Goal: Information Seeking & Learning: Learn about a topic

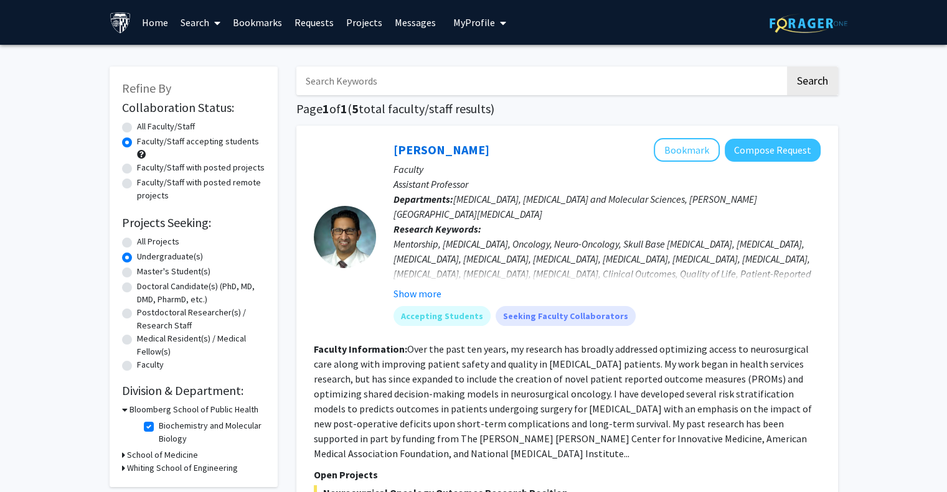
click at [154, 124] on label "All Faculty/Staff" at bounding box center [166, 126] width 58 height 13
click at [145, 124] on input "All Faculty/Staff" at bounding box center [141, 124] width 8 height 8
radio input "true"
click at [151, 239] on label "All Projects" at bounding box center [158, 241] width 42 height 13
click at [145, 239] on input "All Projects" at bounding box center [141, 239] width 8 height 8
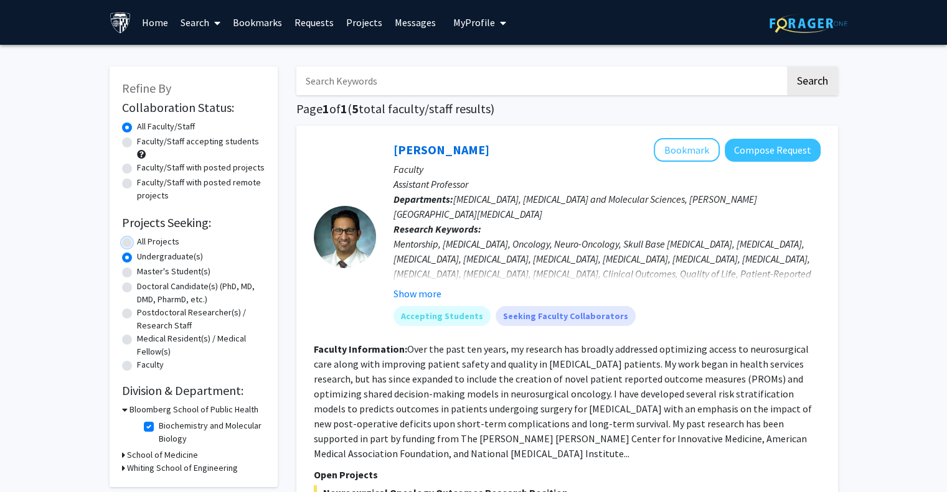
radio input "true"
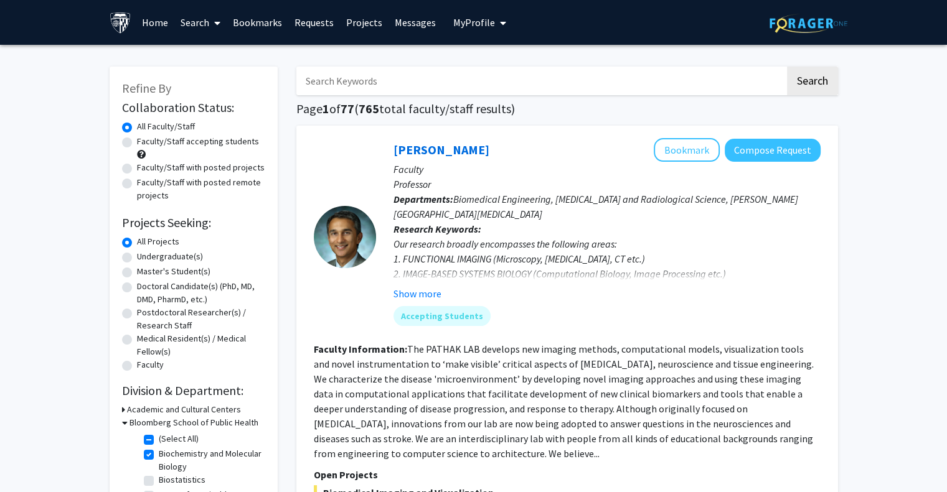
click at [159, 438] on label "(Select All)" at bounding box center [179, 439] width 40 height 13
click at [159, 438] on input "(Select All)" at bounding box center [163, 437] width 8 height 8
checkbox input "false"
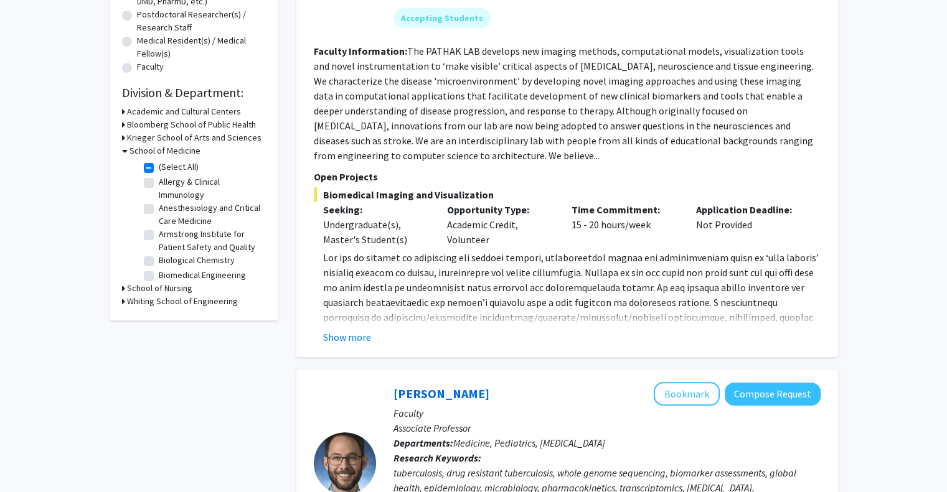
scroll to position [298, 0]
click at [354, 335] on button "Show more" at bounding box center [347, 338] width 48 height 15
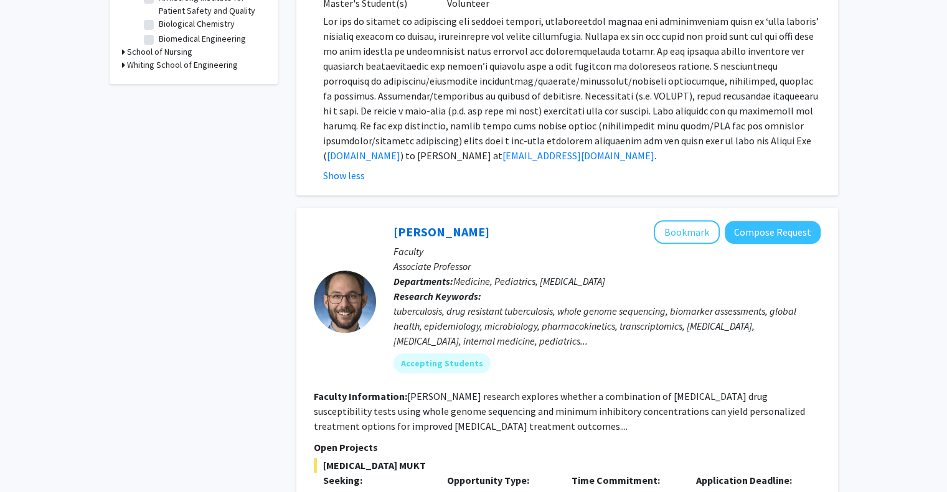
scroll to position [0, 0]
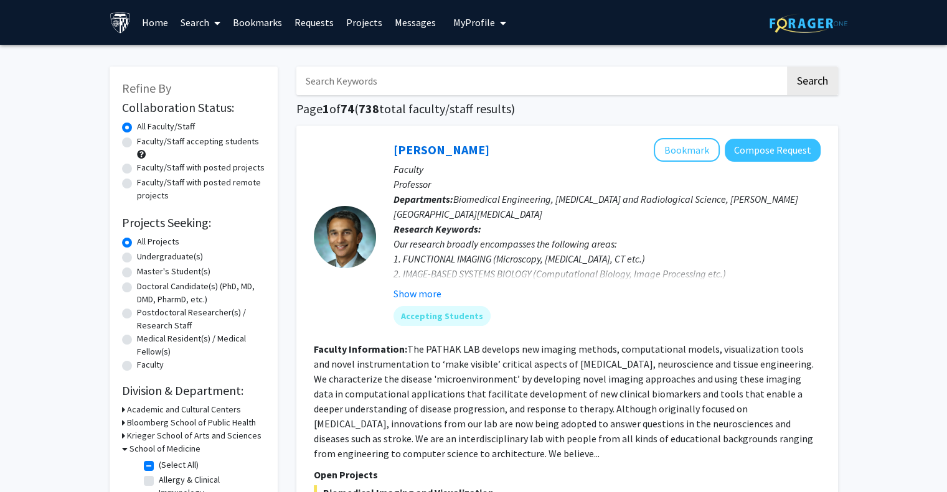
click at [371, 84] on input "Search Keywords" at bounding box center [540, 81] width 489 height 29
click at [151, 19] on link "Home" at bounding box center [155, 23] width 39 height 44
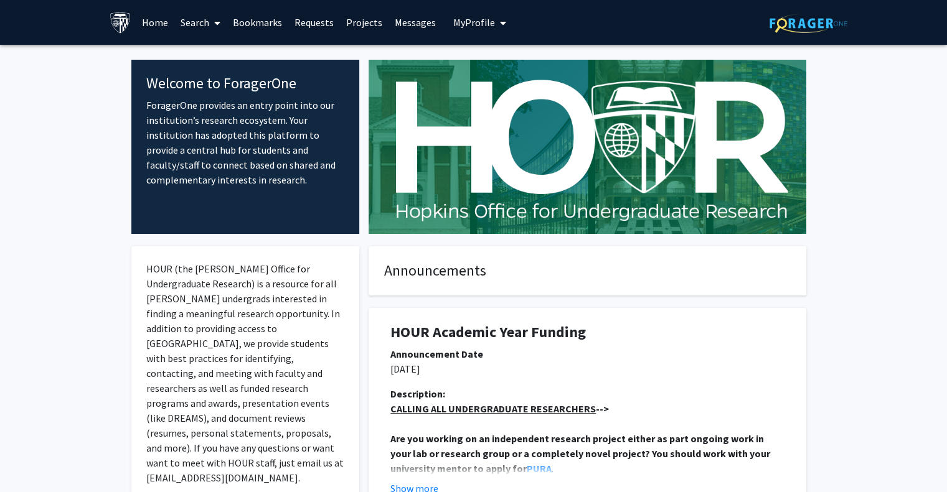
click at [201, 19] on link "Search" at bounding box center [200, 23] width 52 height 44
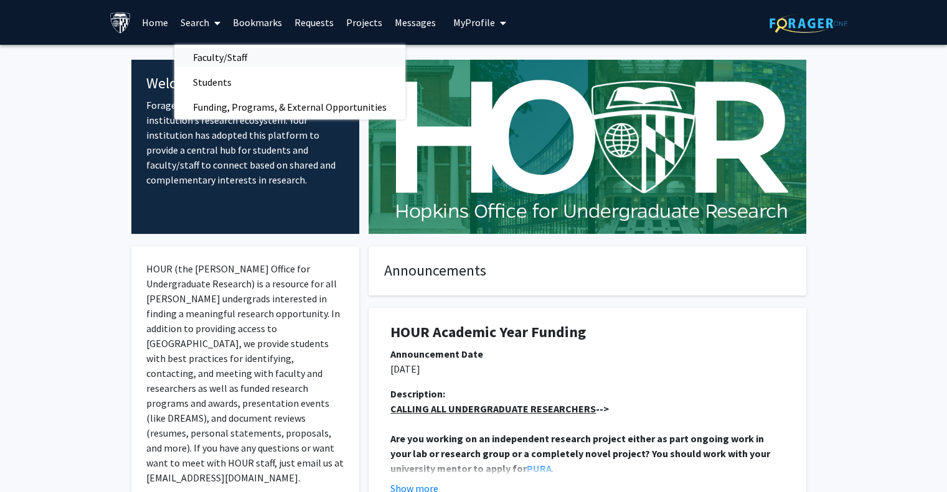
click at [214, 47] on span "Faculty/Staff" at bounding box center [219, 57] width 91 height 25
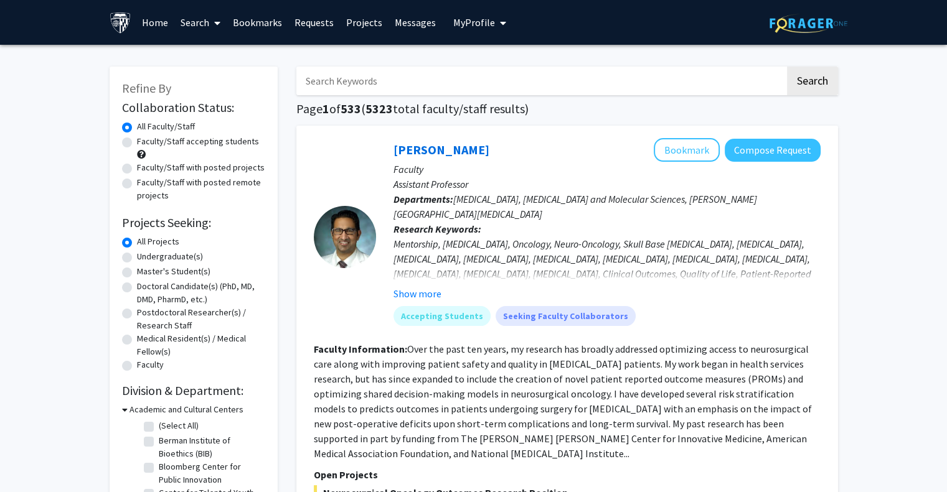
click at [383, 85] on input "Search Keywords" at bounding box center [540, 81] width 489 height 29
type input "Black women health [MEDICAL_DATA]"
click at [787, 67] on button "Search" at bounding box center [812, 81] width 51 height 29
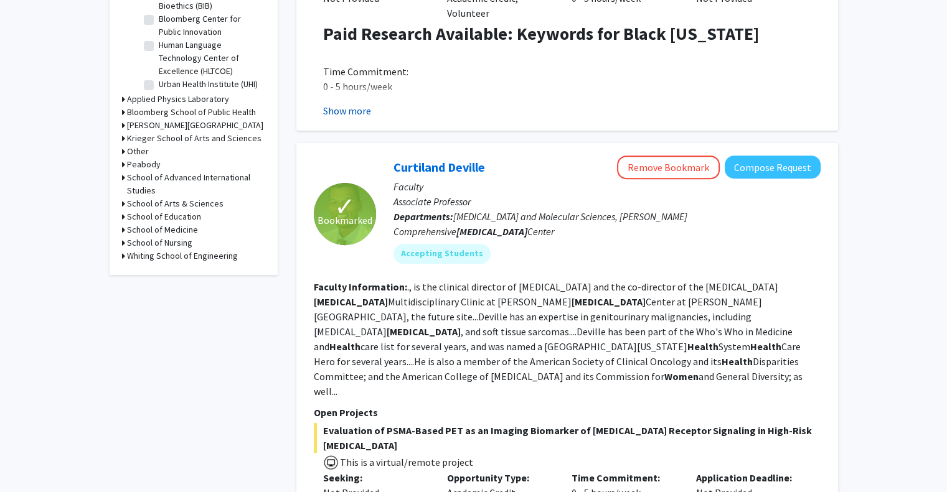
scroll to position [453, 0]
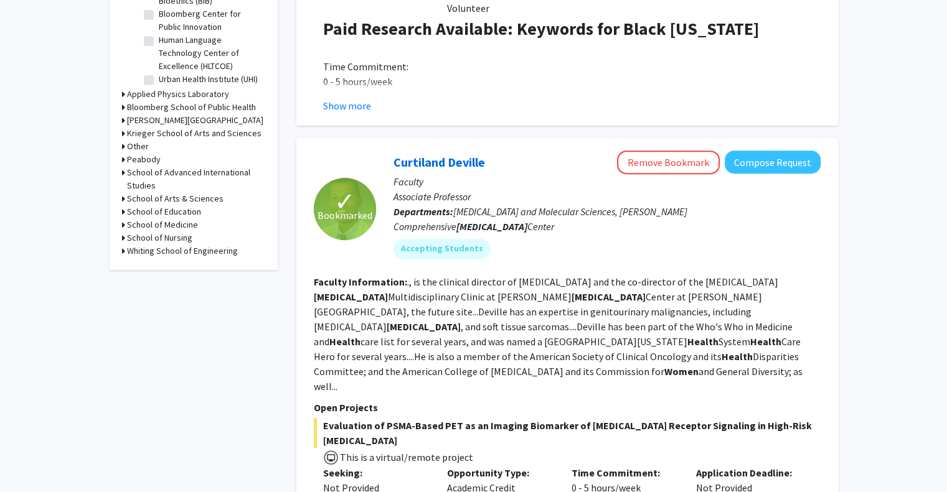
click at [485, 151] on div "[PERSON_NAME] Remove Bookmark Compose Request" at bounding box center [606, 163] width 427 height 24
drag, startPoint x: 485, startPoint y: 136, endPoint x: 486, endPoint y: 145, distance: 9.4
click at [486, 151] on div "[PERSON_NAME] Remove Bookmark Compose Request" at bounding box center [606, 163] width 427 height 24
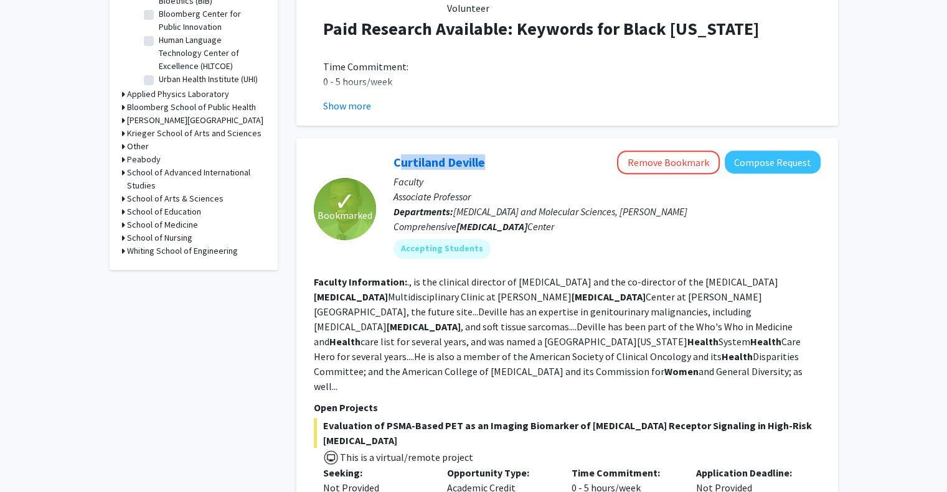
click at [486, 151] on div "[PERSON_NAME] Remove Bookmark Compose Request" at bounding box center [606, 163] width 427 height 24
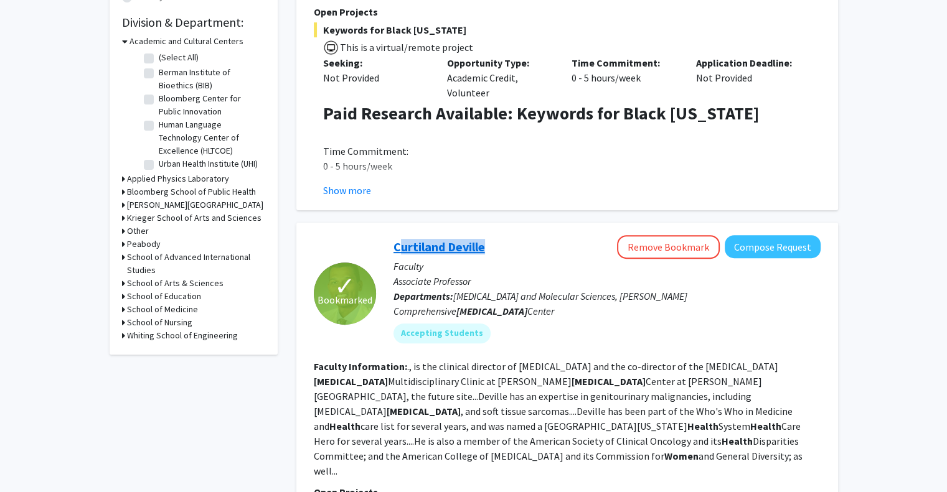
scroll to position [370, 0]
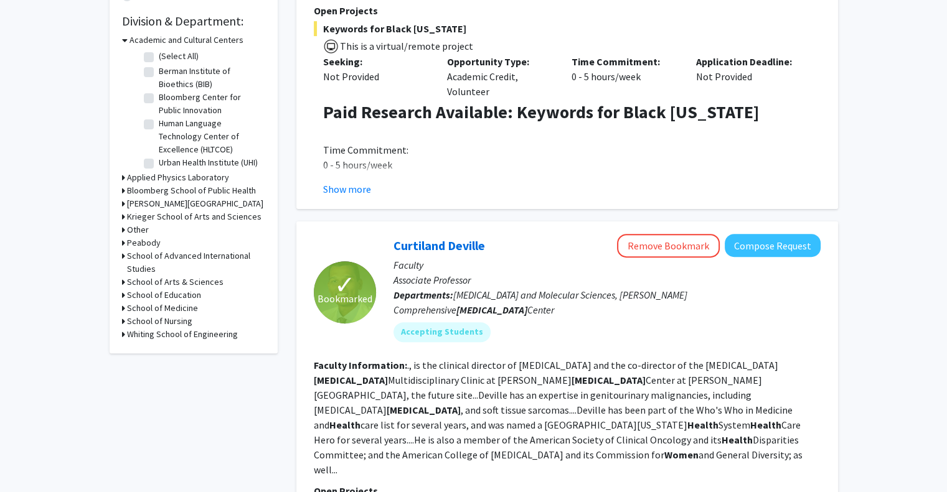
click at [504, 397] on fg-read-more "., is the clinical director of [MEDICAL_DATA] and the co-director of the [MEDIC…" at bounding box center [558, 417] width 489 height 117
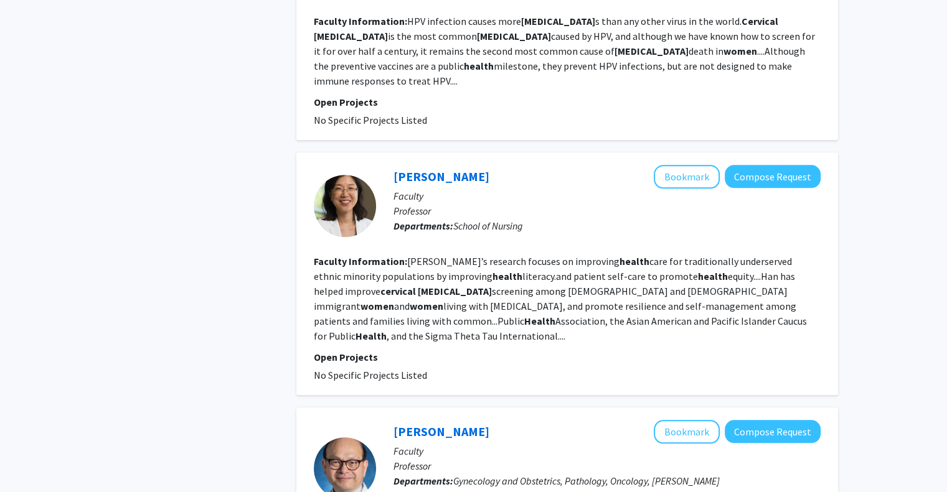
scroll to position [1203, 0]
click at [486, 165] on div "[PERSON_NAME] Bookmark Compose Request" at bounding box center [606, 177] width 427 height 24
click at [483, 165] on div "[PERSON_NAME] Bookmark Compose Request" at bounding box center [606, 177] width 427 height 24
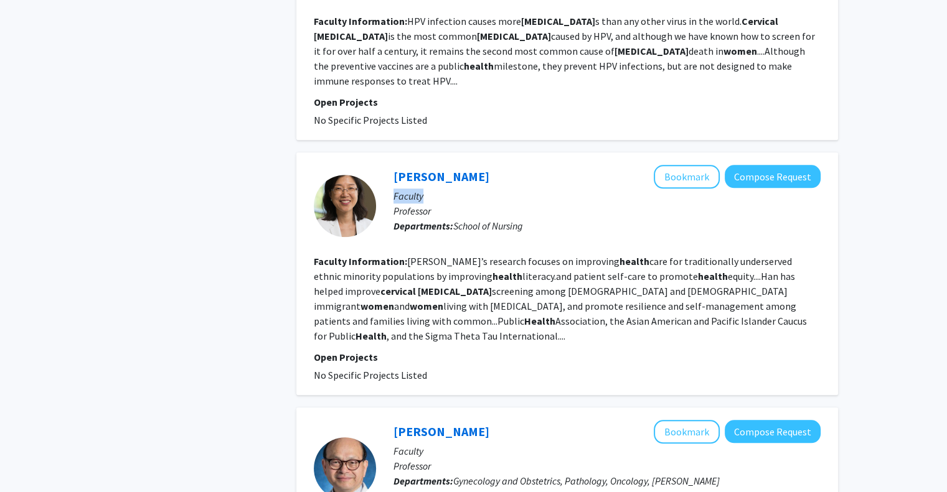
click at [483, 165] on div "[PERSON_NAME] Bookmark Compose Request" at bounding box center [606, 177] width 427 height 24
click at [467, 165] on div "[PERSON_NAME] Bookmark Compose Request" at bounding box center [606, 177] width 427 height 24
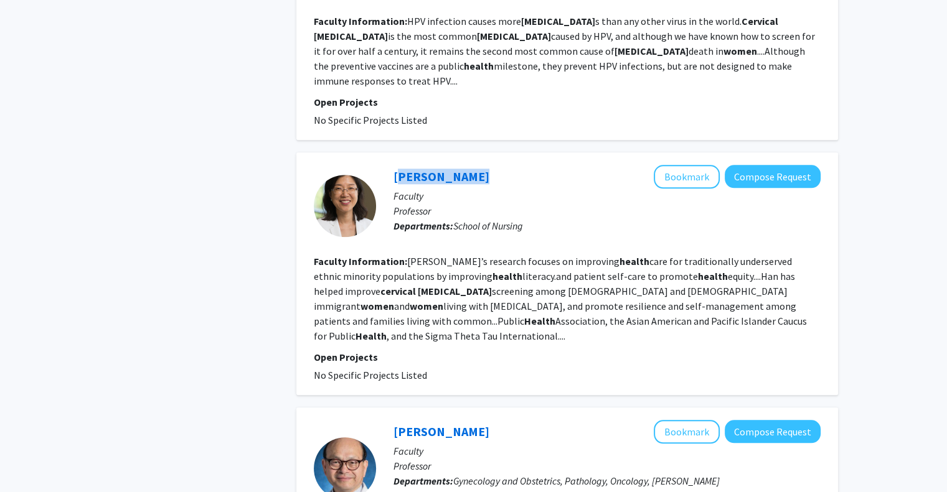
copy link "[PERSON_NAME]"
click at [698, 165] on button "Bookmark" at bounding box center [687, 177] width 66 height 24
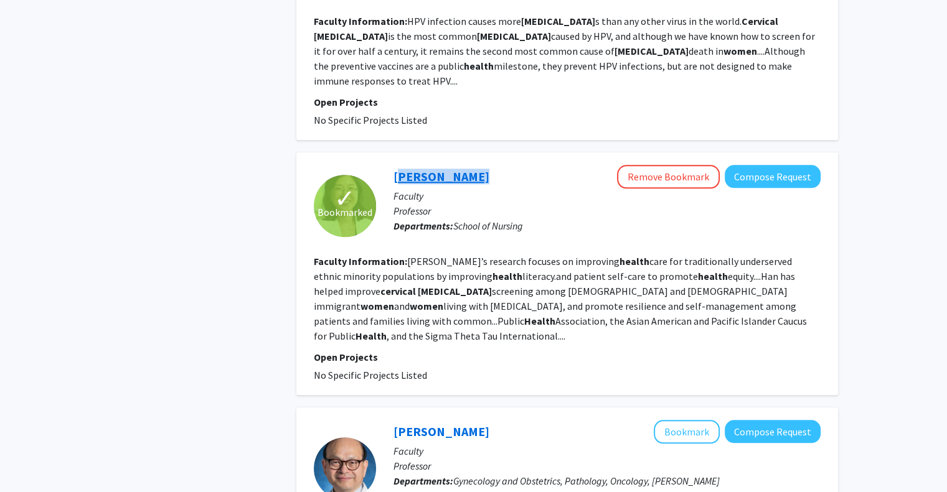
click at [435, 169] on link "[PERSON_NAME]" at bounding box center [441, 177] width 96 height 16
click at [414, 204] on p "Professor" at bounding box center [606, 211] width 427 height 15
copy p "Professor"
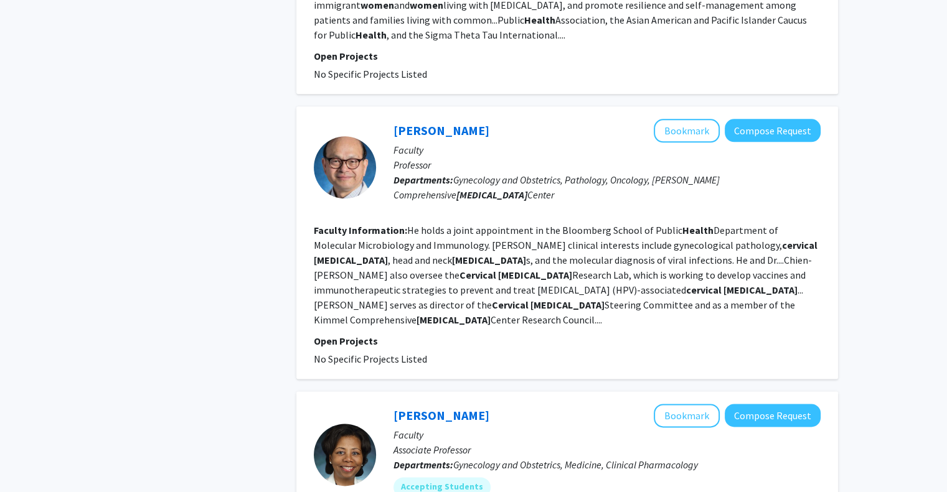
scroll to position [1528, 0]
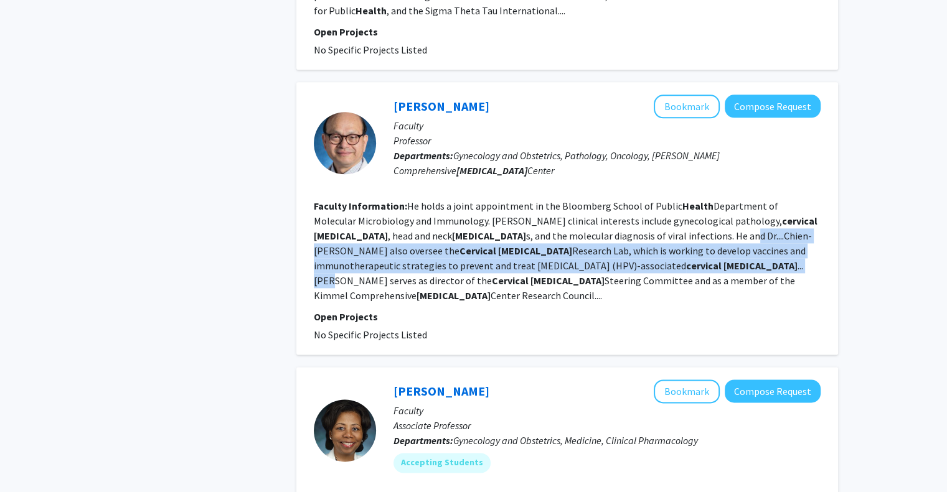
drag, startPoint x: 540, startPoint y: 190, endPoint x: 570, endPoint y: 161, distance: 42.3
click at [570, 200] on fg-read-more "He holds a joint appointment in the Bloomberg School of Public Health Departmen…" at bounding box center [566, 251] width 504 height 102
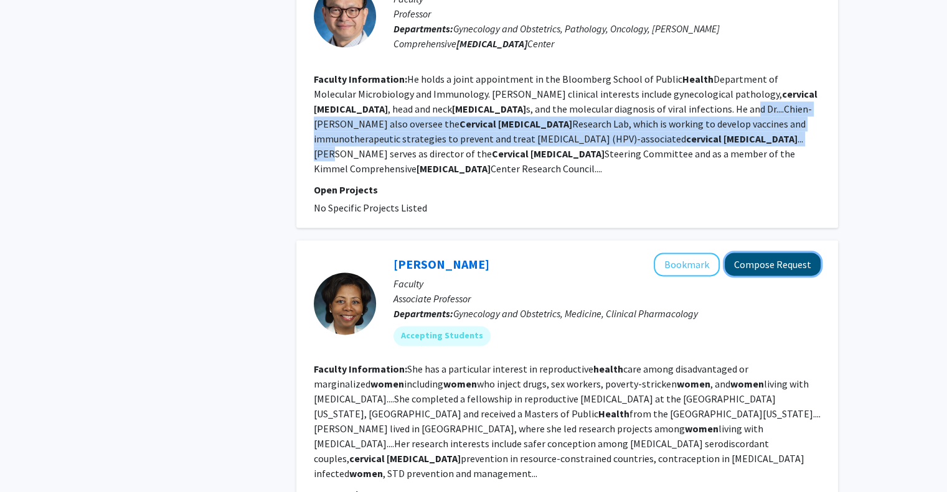
click at [754, 253] on button "Compose Request" at bounding box center [773, 264] width 96 height 23
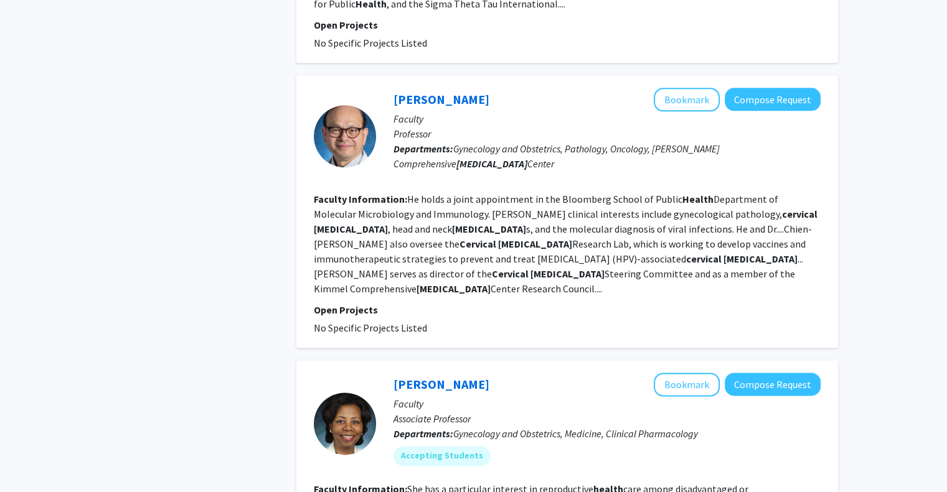
scroll to position [1688, 0]
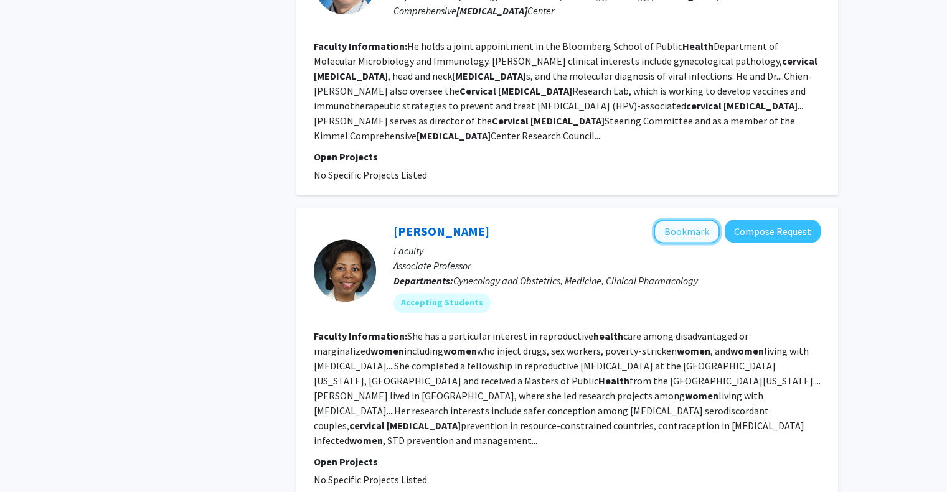
click at [696, 220] on button "Bookmark" at bounding box center [687, 232] width 66 height 24
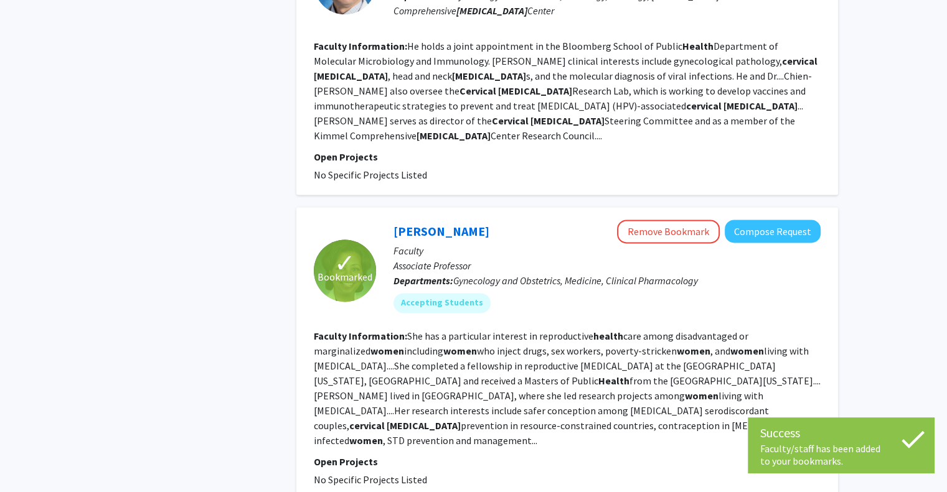
click at [502, 220] on div "[PERSON_NAME] Remove Bookmark Compose Request" at bounding box center [606, 232] width 427 height 24
click at [492, 220] on div "[PERSON_NAME] Remove Bookmark Compose Request" at bounding box center [606, 232] width 427 height 24
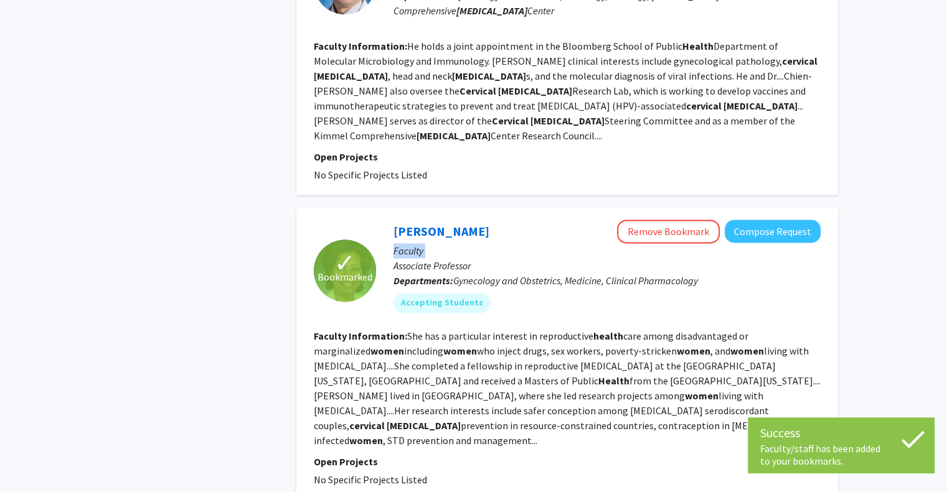
click at [492, 220] on div "[PERSON_NAME] Remove Bookmark Compose Request" at bounding box center [606, 232] width 427 height 24
click at [487, 220] on div "[PERSON_NAME] Remove Bookmark Compose Request" at bounding box center [606, 232] width 427 height 24
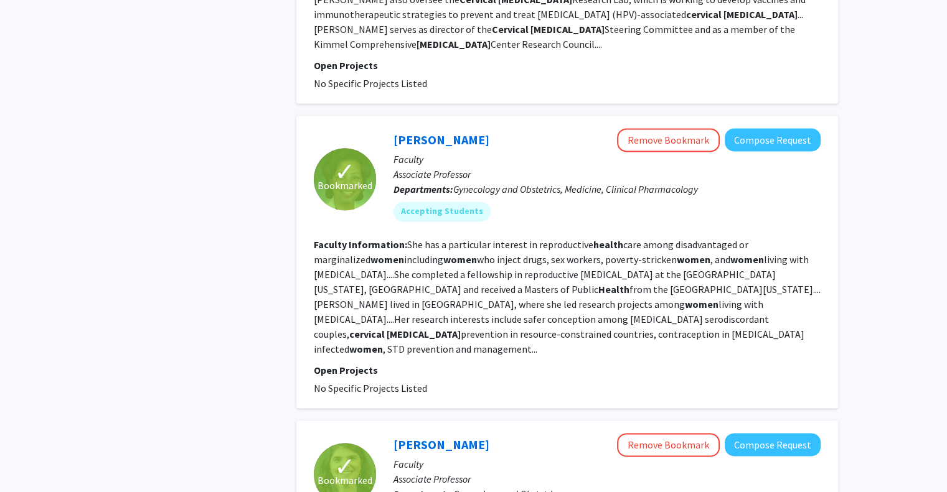
scroll to position [1875, 0]
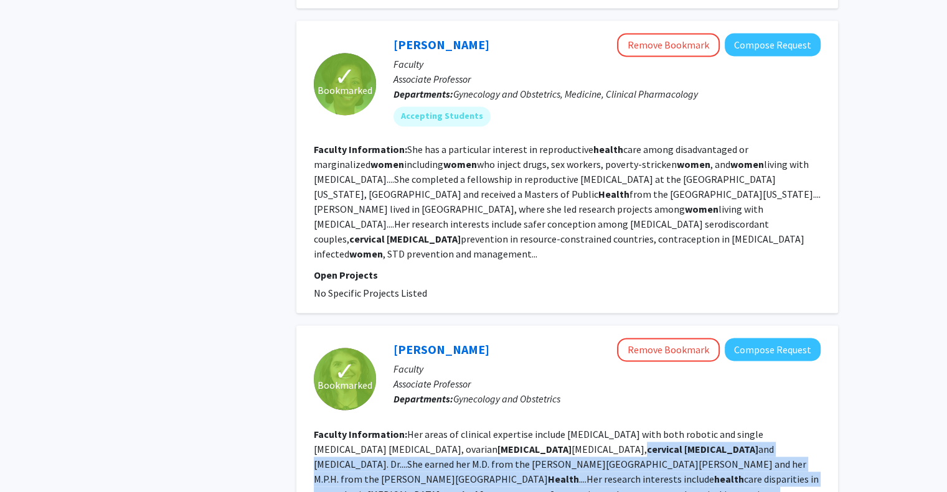
drag, startPoint x: 514, startPoint y: 347, endPoint x: 537, endPoint y: 385, distance: 44.7
click at [537, 428] on fg-read-more "Her areas of clinical expertise include [MEDICAL_DATA] with both robotic and si…" at bounding box center [566, 479] width 505 height 102
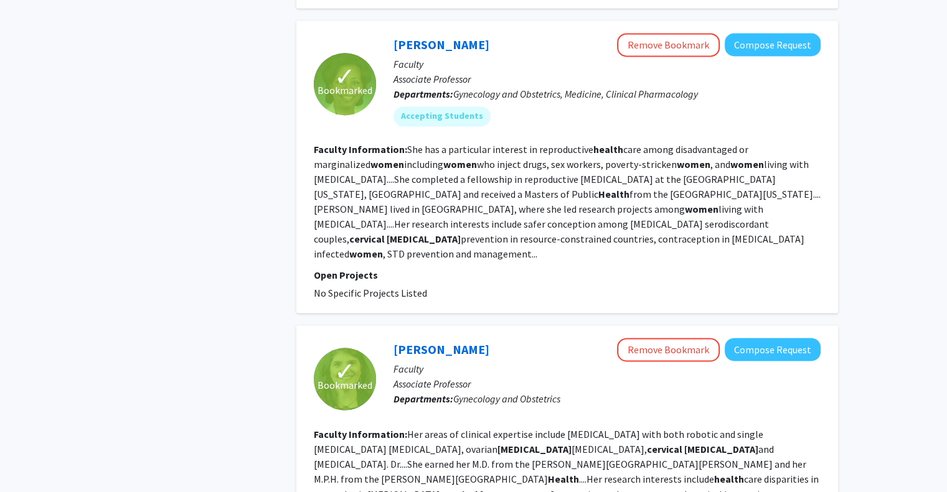
click at [504, 338] on div "[PERSON_NAME] Remove Bookmark Compose Request" at bounding box center [606, 350] width 427 height 24
copy link "[PERSON_NAME]"
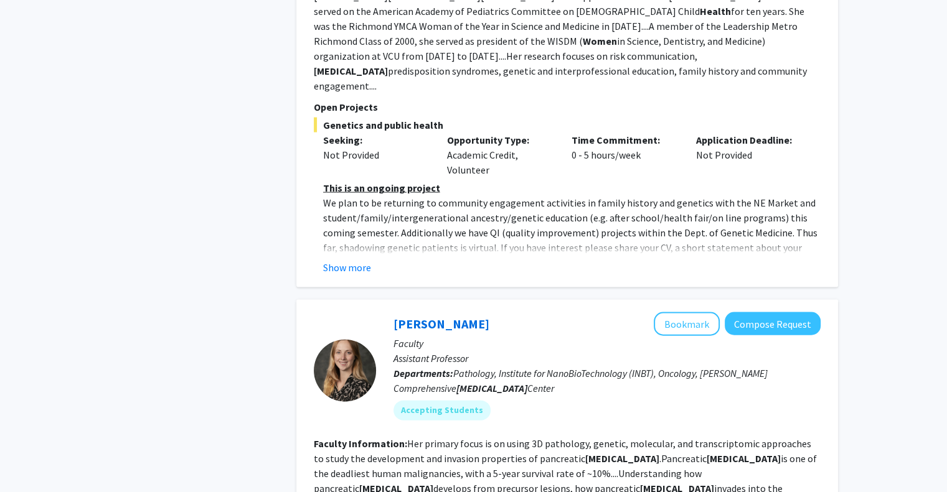
click at [478, 382] on b "[MEDICAL_DATA]" at bounding box center [491, 388] width 71 height 12
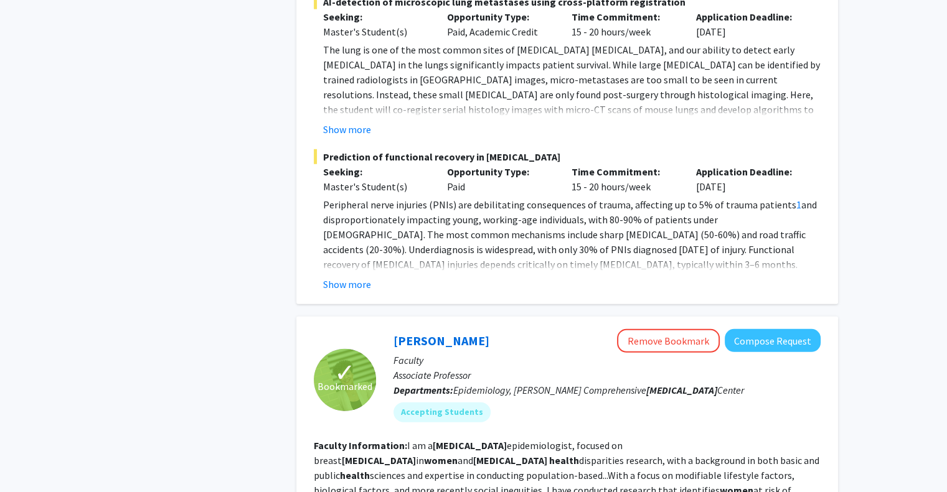
scroll to position [3460, 0]
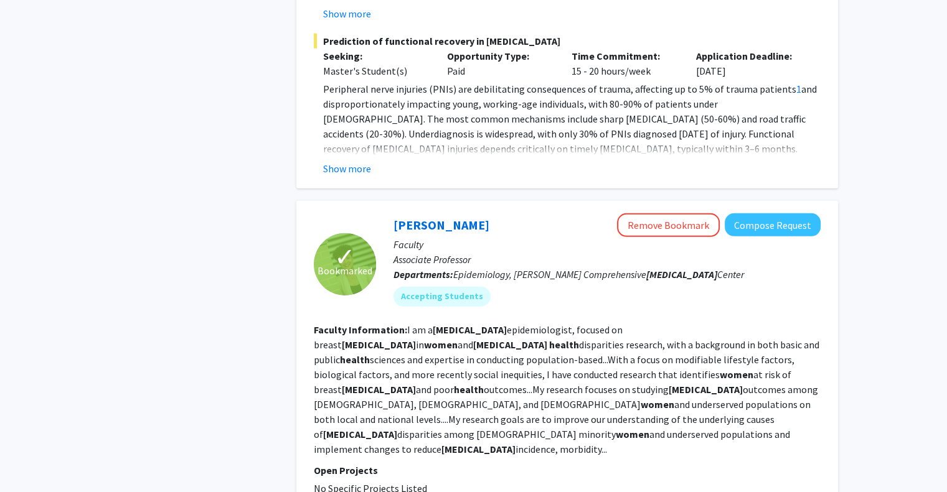
click at [459, 324] on b "[MEDICAL_DATA]" at bounding box center [470, 330] width 74 height 12
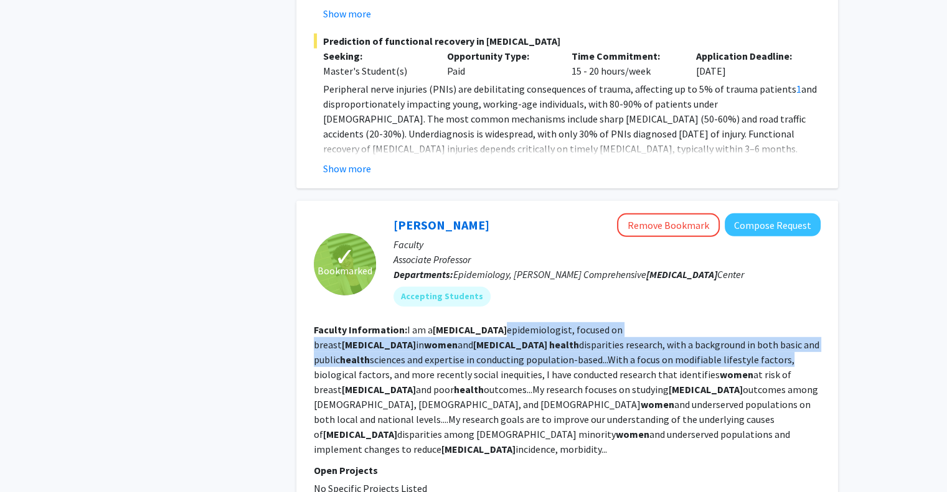
drag, startPoint x: 459, startPoint y: 188, endPoint x: 451, endPoint y: 215, distance: 28.6
click at [451, 324] on fg-read-more "I am a [MEDICAL_DATA] epidemiologist, focused on [MEDICAL_DATA] in women and [M…" at bounding box center [566, 390] width 505 height 132
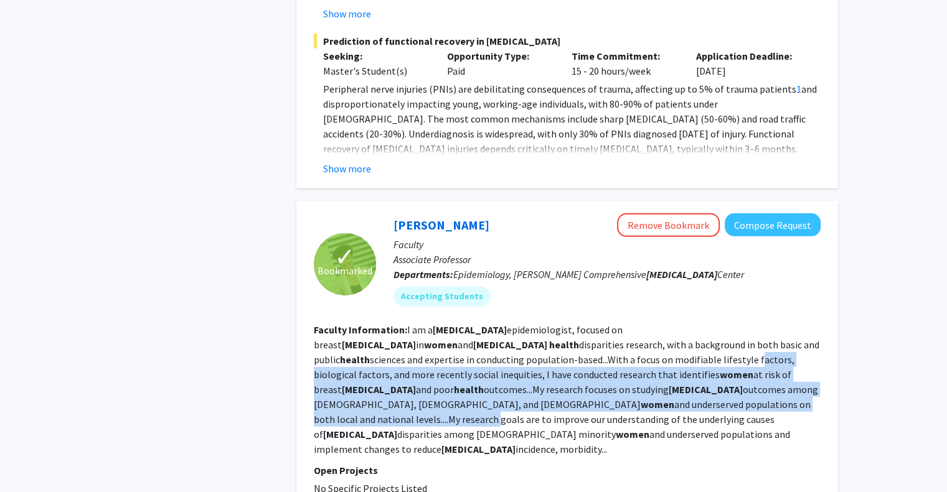
drag, startPoint x: 451, startPoint y: 215, endPoint x: 441, endPoint y: 266, distance: 51.4
click at [441, 324] on fg-read-more "I am a [MEDICAL_DATA] epidemiologist, focused on [MEDICAL_DATA] in women and [M…" at bounding box center [566, 390] width 505 height 132
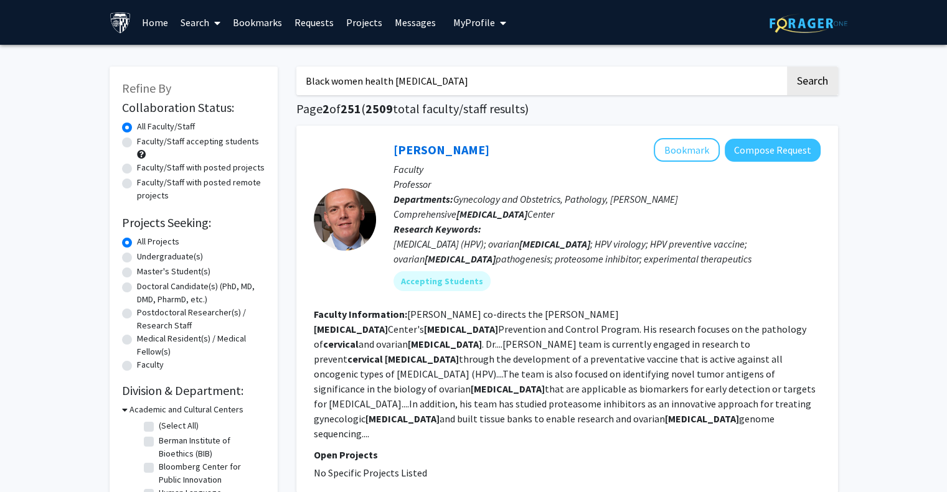
click at [326, 85] on input "Black women health [MEDICAL_DATA]" at bounding box center [540, 81] width 489 height 29
click at [350, 80] on input "Black women health [MEDICAL_DATA]" at bounding box center [540, 81] width 489 height 29
click at [787, 67] on button "Search" at bounding box center [812, 81] width 51 height 29
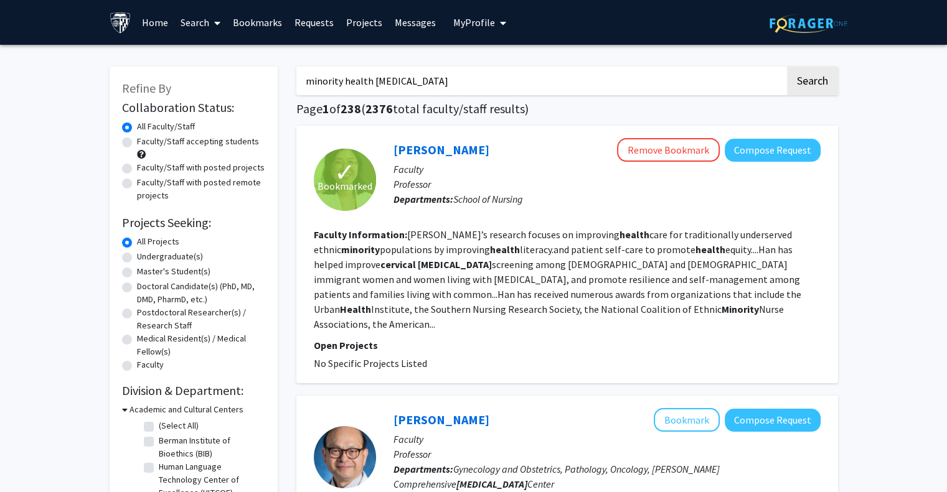
drag, startPoint x: 372, startPoint y: 82, endPoint x: 138, endPoint y: 72, distance: 233.6
click at [377, 69] on input "[MEDICAL_DATA]" at bounding box center [540, 81] width 489 height 29
click at [787, 67] on button "Search" at bounding box center [812, 81] width 51 height 29
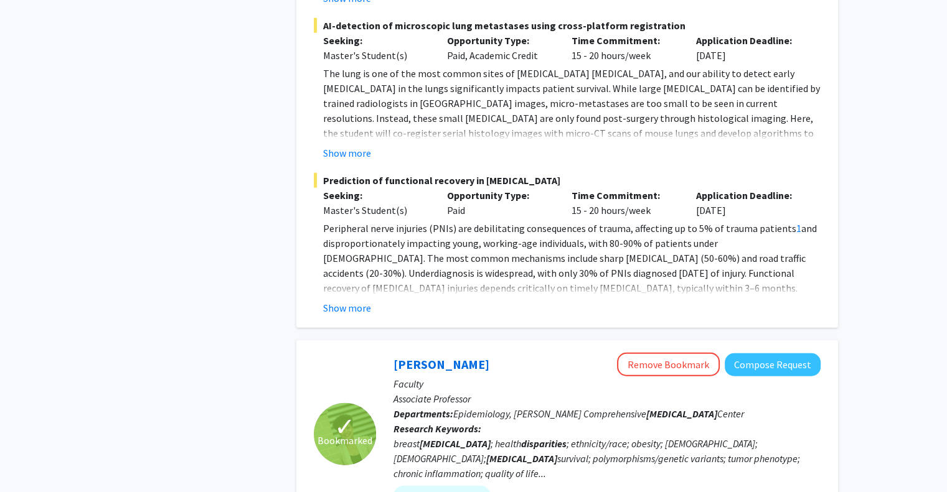
scroll to position [3339, 0]
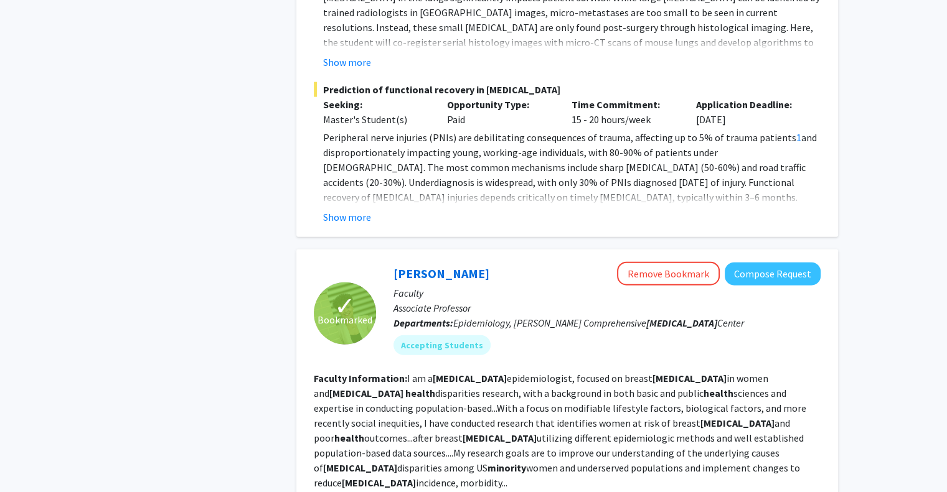
scroll to position [3064, 0]
type input "Black women health [MEDICAL_DATA]"
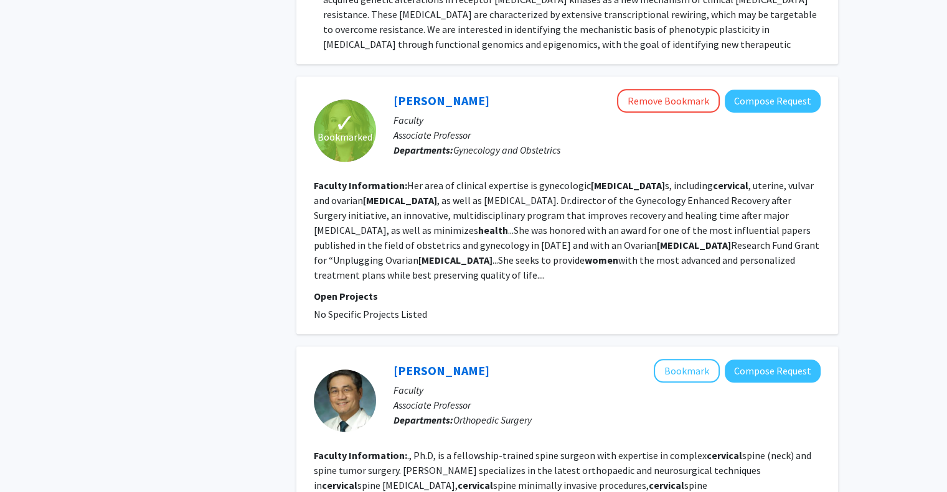
scroll to position [1112, 0]
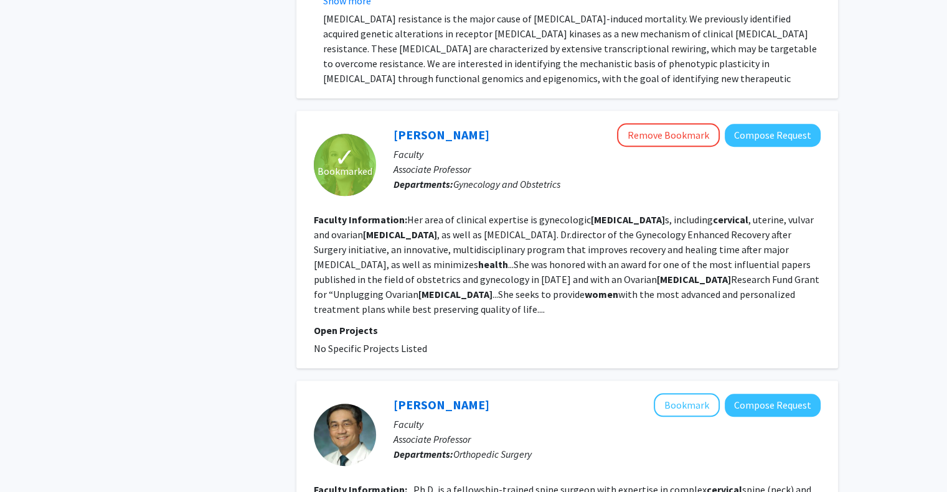
drag, startPoint x: 469, startPoint y: 156, endPoint x: 461, endPoint y: 237, distance: 81.3
click at [461, 237] on section "Faculty Information: Her area of clinical expertise is gynecologic [MEDICAL_DAT…" at bounding box center [567, 264] width 507 height 105
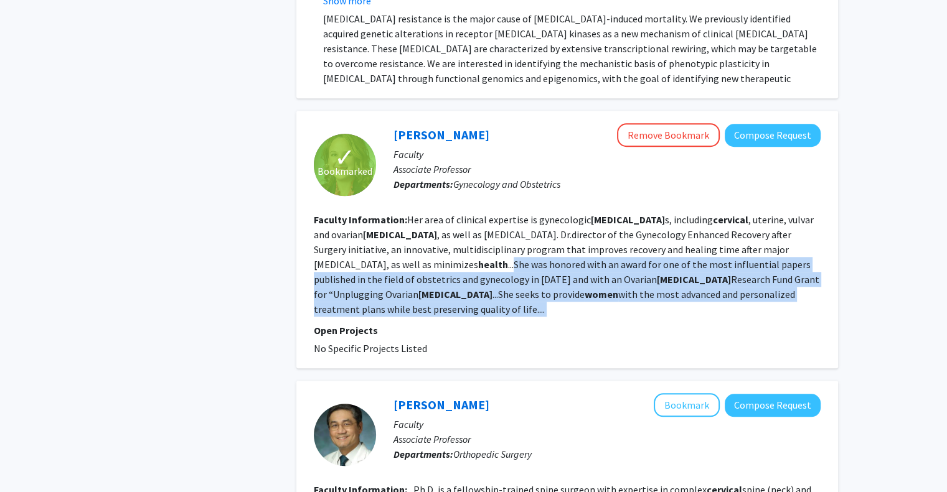
drag, startPoint x: 461, startPoint y: 237, endPoint x: 482, endPoint y: 185, distance: 55.8
click at [482, 212] on section "Faculty Information: Her area of clinical expertise is gynecologic [MEDICAL_DAT…" at bounding box center [567, 264] width 507 height 105
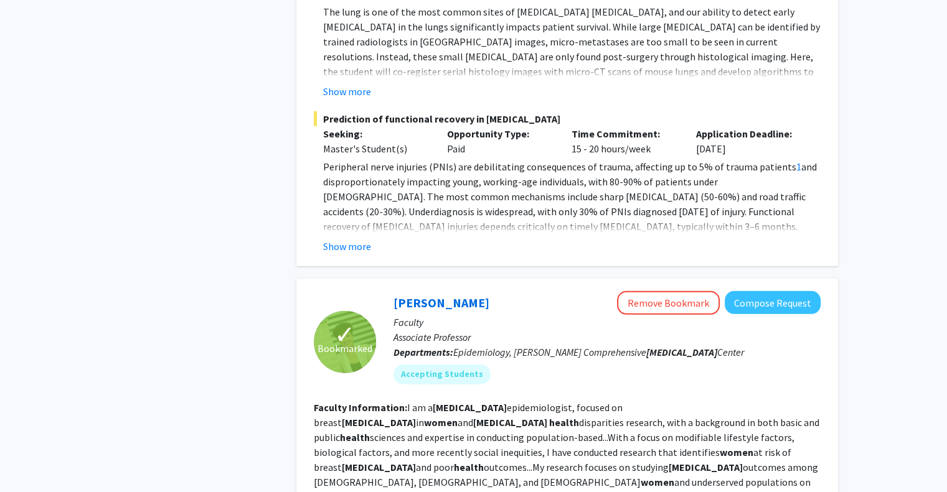
scroll to position [3460, 0]
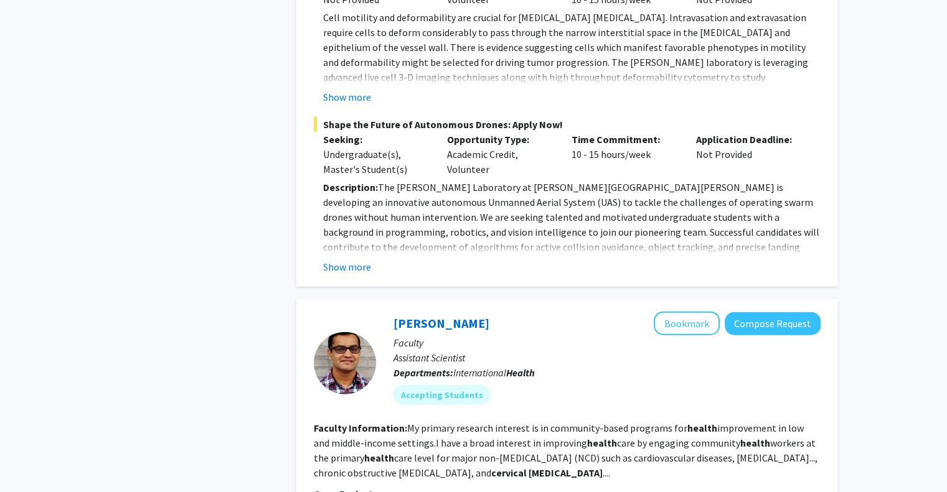
scroll to position [2970, 0]
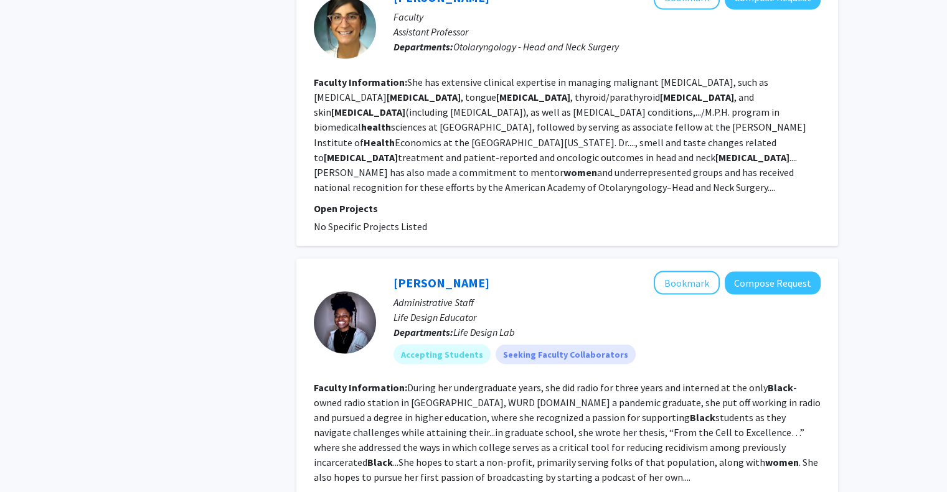
scroll to position [2232, 0]
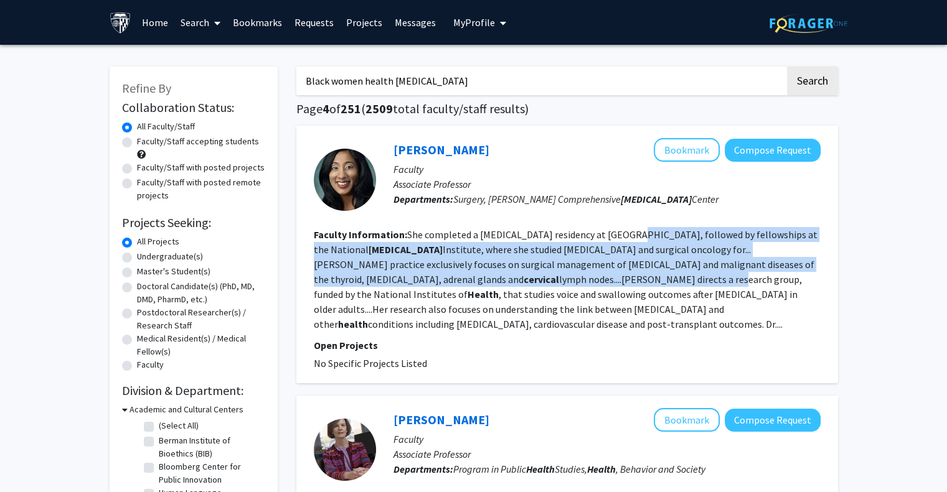
drag, startPoint x: 624, startPoint y: 225, endPoint x: 603, endPoint y: 281, distance: 59.1
click at [603, 281] on fg-search-faculty "[PERSON_NAME] Bookmark Compose Request Faculty Associate Professor Departments:…" at bounding box center [567, 254] width 507 height 233
click at [603, 281] on fg-read-more "She completed a [MEDICAL_DATA] residency at [GEOGRAPHIC_DATA], followed by fell…" at bounding box center [566, 279] width 504 height 102
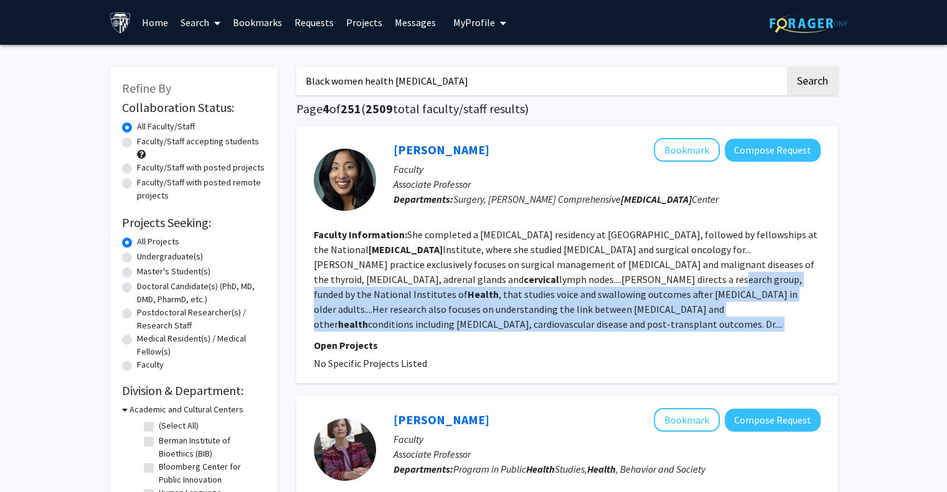
drag, startPoint x: 603, startPoint y: 281, endPoint x: 591, endPoint y: 327, distance: 47.6
click at [591, 327] on section "Faculty Information: She completed a [MEDICAL_DATA] residency at [GEOGRAPHIC_DA…" at bounding box center [567, 279] width 507 height 105
click at [482, 14] on button "My Profile" at bounding box center [479, 22] width 60 height 45
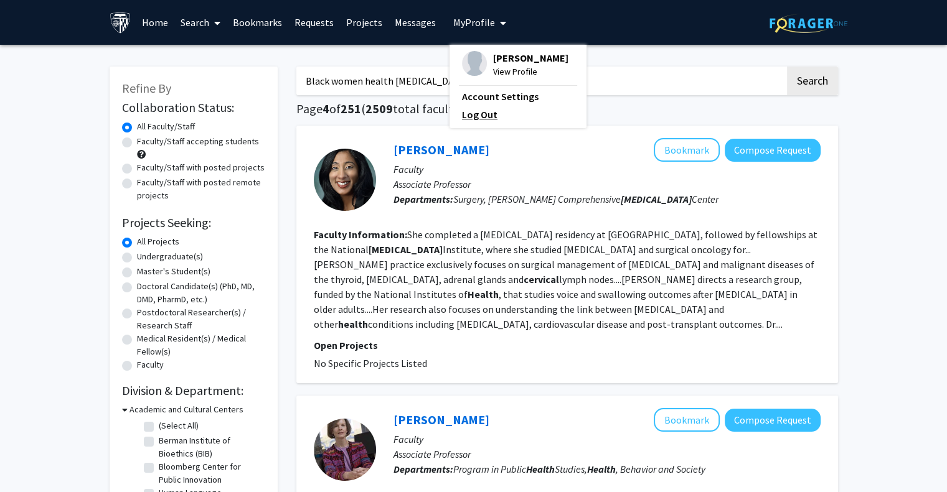
click at [495, 110] on link "Log Out" at bounding box center [518, 114] width 112 height 15
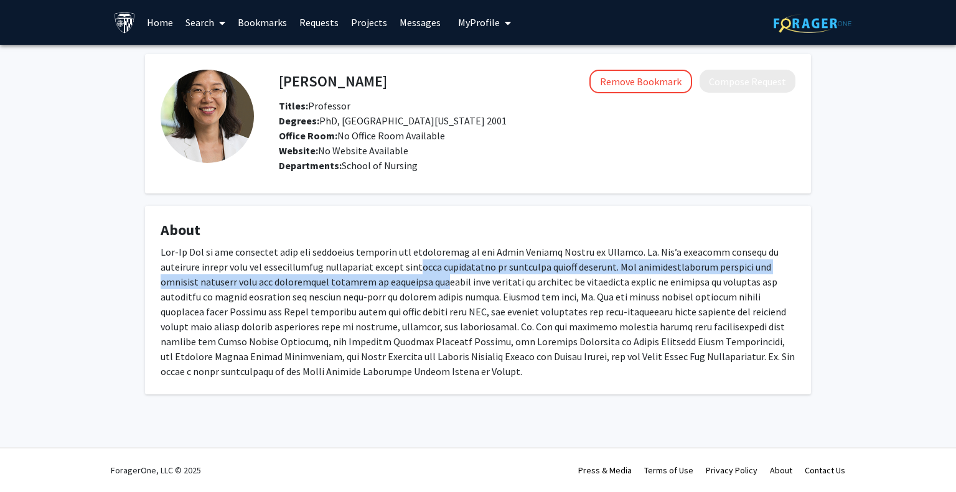
drag, startPoint x: 424, startPoint y: 270, endPoint x: 433, endPoint y: 281, distance: 14.6
click at [433, 281] on div at bounding box center [478, 312] width 635 height 134
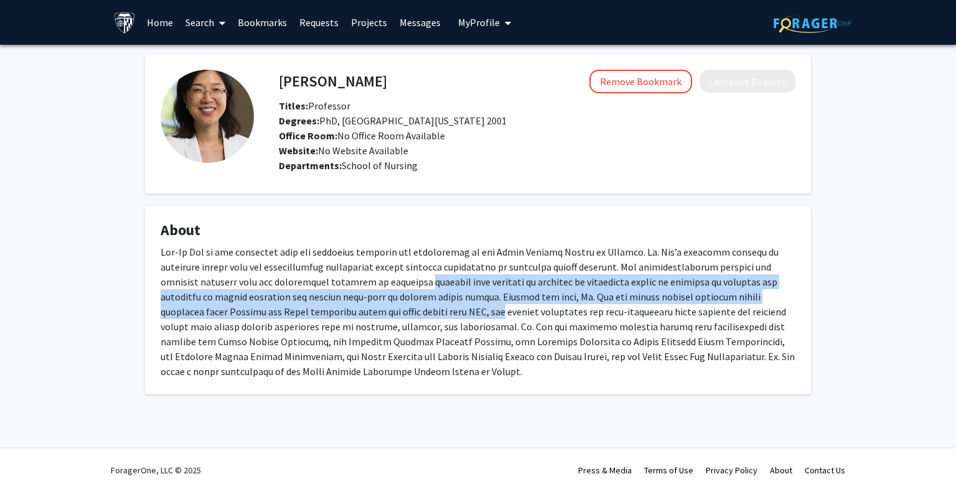
drag, startPoint x: 433, startPoint y: 281, endPoint x: 439, endPoint y: 308, distance: 28.1
click at [439, 308] on div at bounding box center [478, 312] width 635 height 134
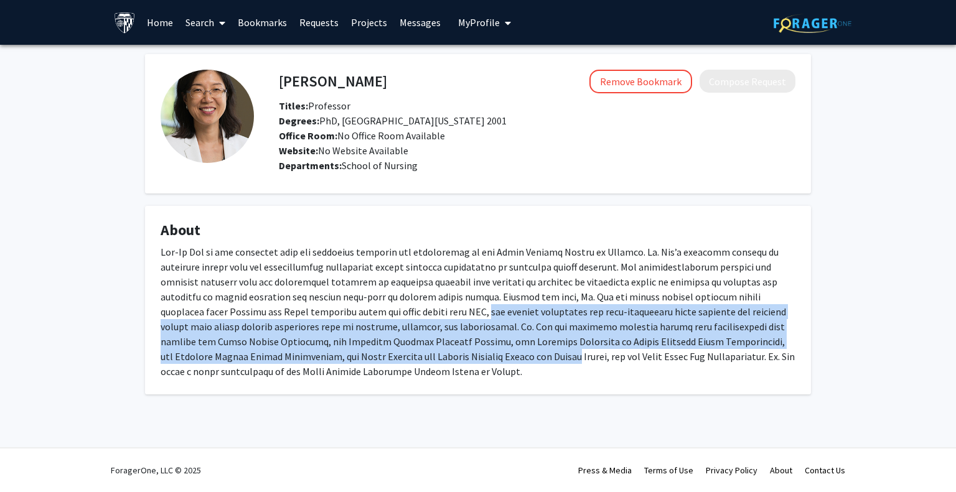
drag, startPoint x: 439, startPoint y: 308, endPoint x: 426, endPoint y: 354, distance: 48.1
click at [426, 354] on div at bounding box center [478, 312] width 635 height 134
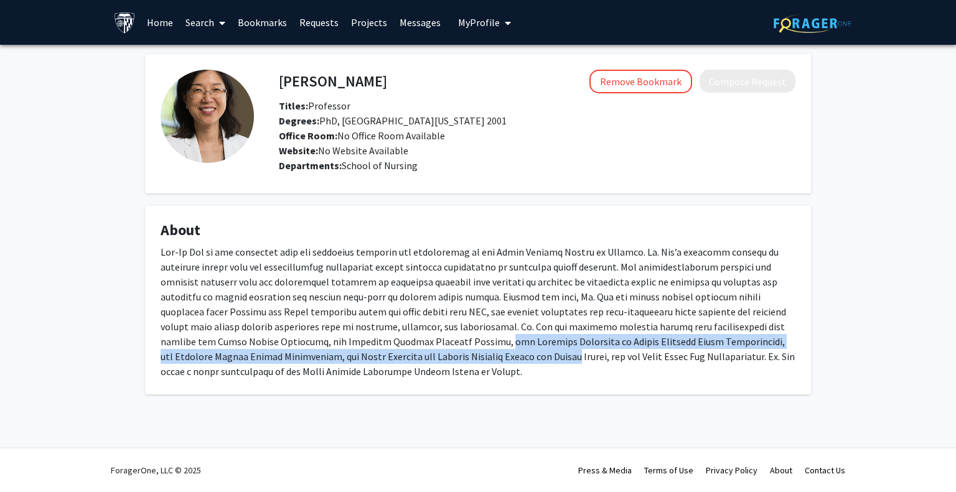
drag, startPoint x: 426, startPoint y: 354, endPoint x: 425, endPoint y: 335, distance: 18.7
click at [425, 335] on div at bounding box center [478, 312] width 635 height 134
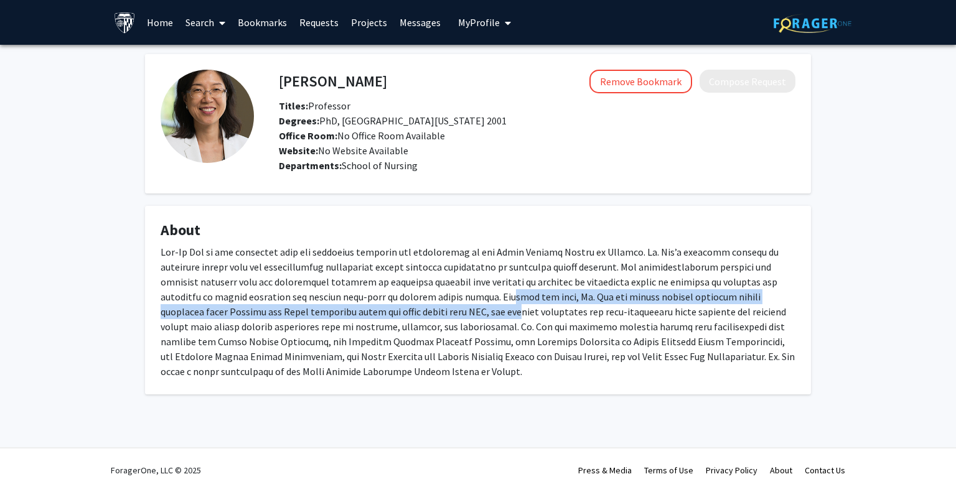
drag, startPoint x: 453, startPoint y: 295, endPoint x: 462, endPoint y: 317, distance: 23.5
click at [462, 317] on div at bounding box center [478, 312] width 635 height 134
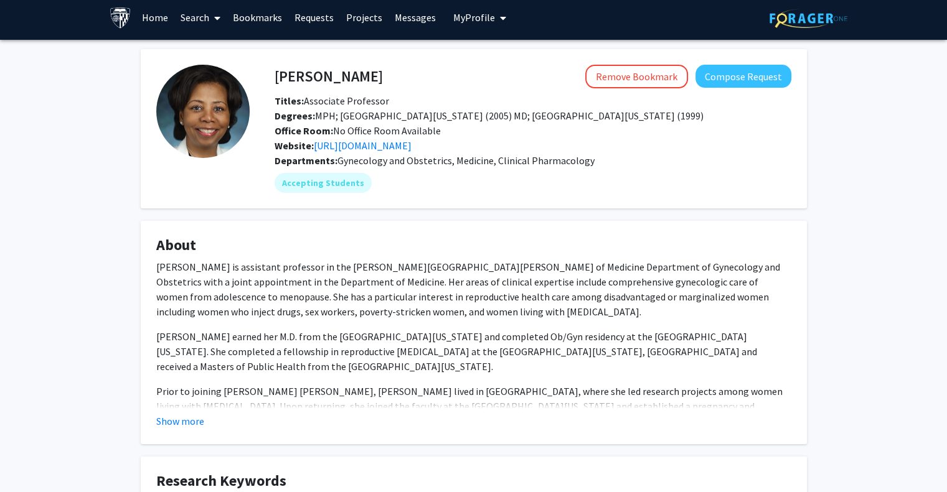
scroll to position [6, 0]
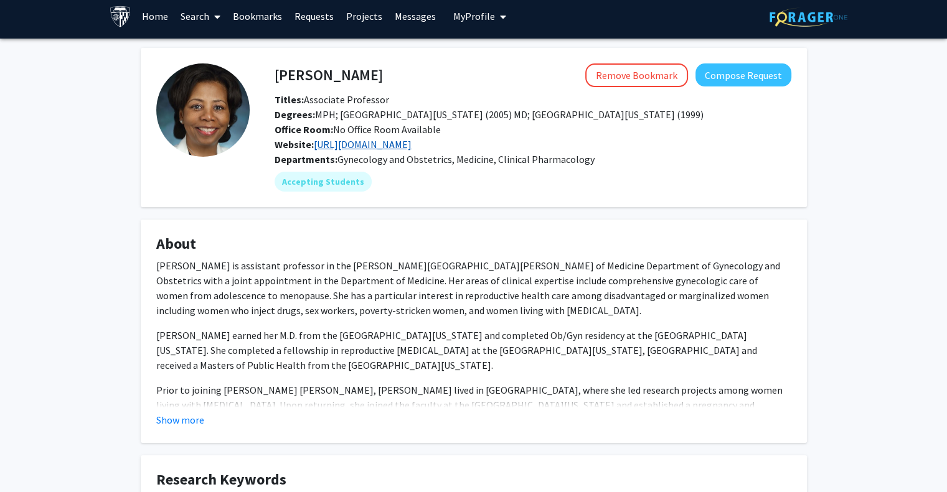
click at [411, 141] on link "https://www.jcolemanresearch.com/" at bounding box center [363, 144] width 98 height 12
click at [184, 413] on button "Show more" at bounding box center [180, 420] width 48 height 15
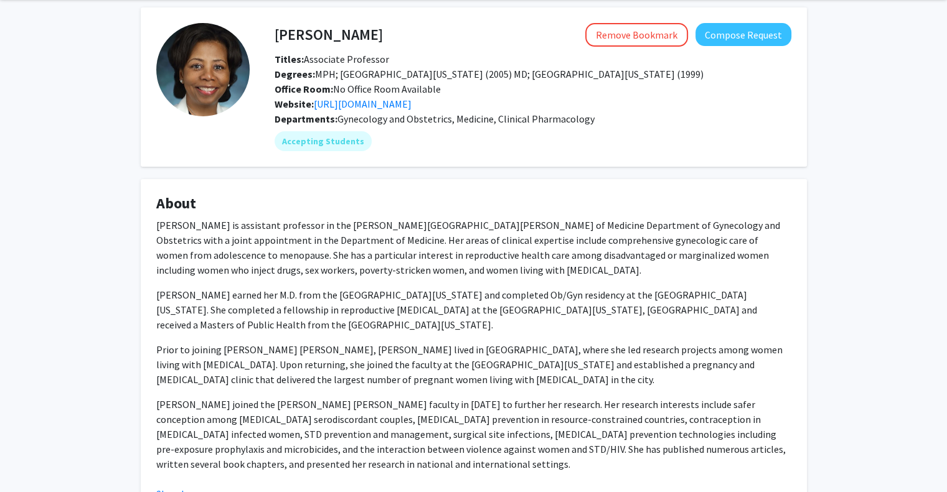
scroll to position [46, 0]
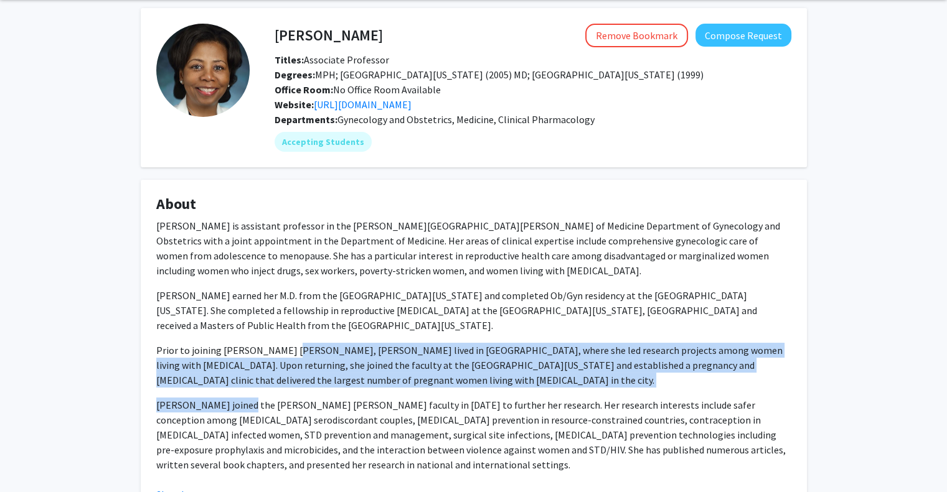
drag, startPoint x: 241, startPoint y: 403, endPoint x: 284, endPoint y: 342, distance: 75.0
click at [284, 342] on div "Dr. Jenell Coleman is assistant professor in the Johns Hopkins School of Medici…" at bounding box center [473, 345] width 635 height 254
click at [284, 343] on p "Prior to joining Johns Hopkins, Dr. Coleman lived in Kenya, where she led resea…" at bounding box center [473, 365] width 635 height 45
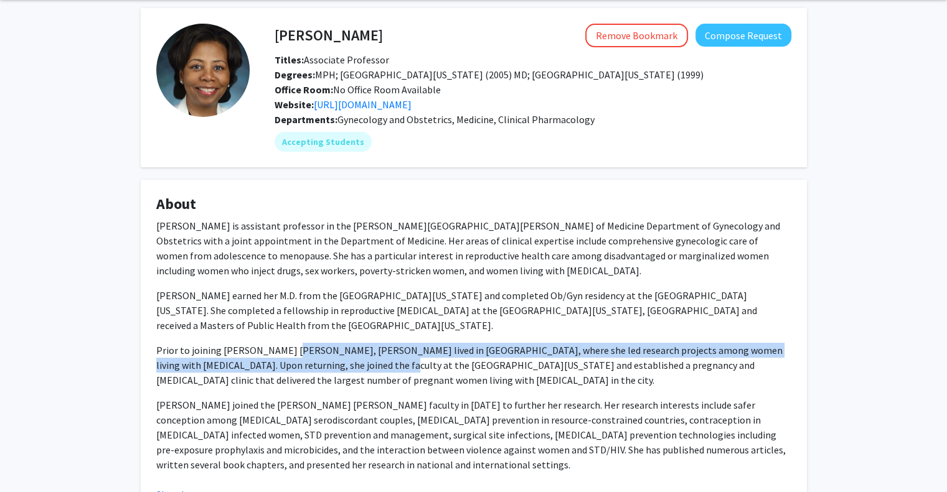
drag, startPoint x: 284, startPoint y: 342, endPoint x: 279, endPoint y: 368, distance: 26.7
click at [279, 368] on p "Prior to joining Johns Hopkins, Dr. Coleman lived in Kenya, where she led resea…" at bounding box center [473, 365] width 635 height 45
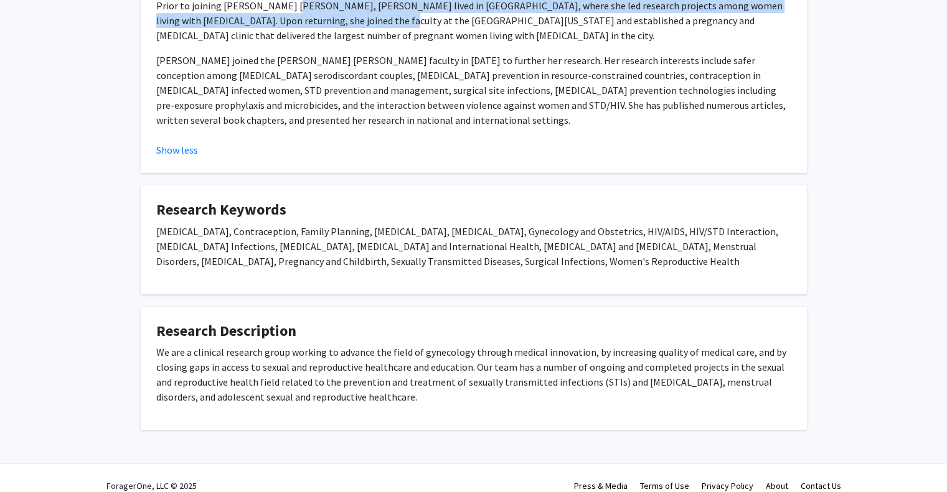
scroll to position [0, 0]
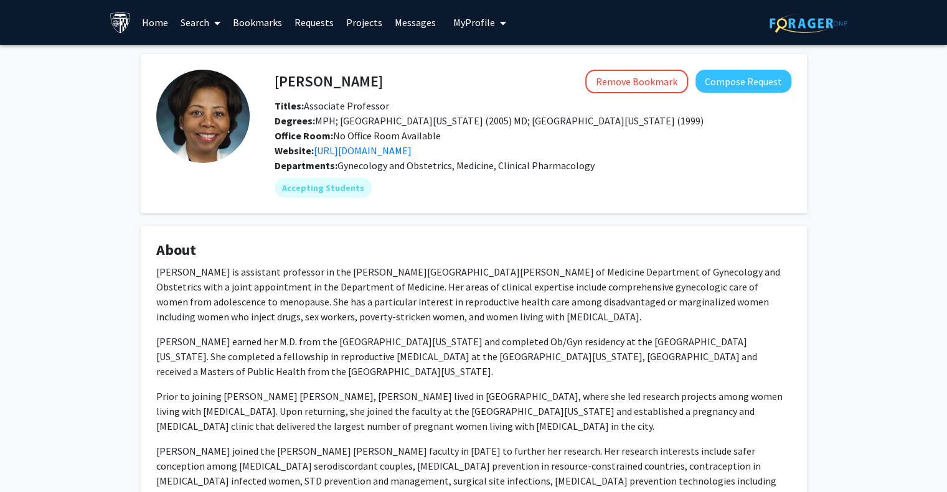
click at [342, 80] on h4 "[PERSON_NAME]" at bounding box center [328, 81] width 108 height 23
copy h4 "[PERSON_NAME]"
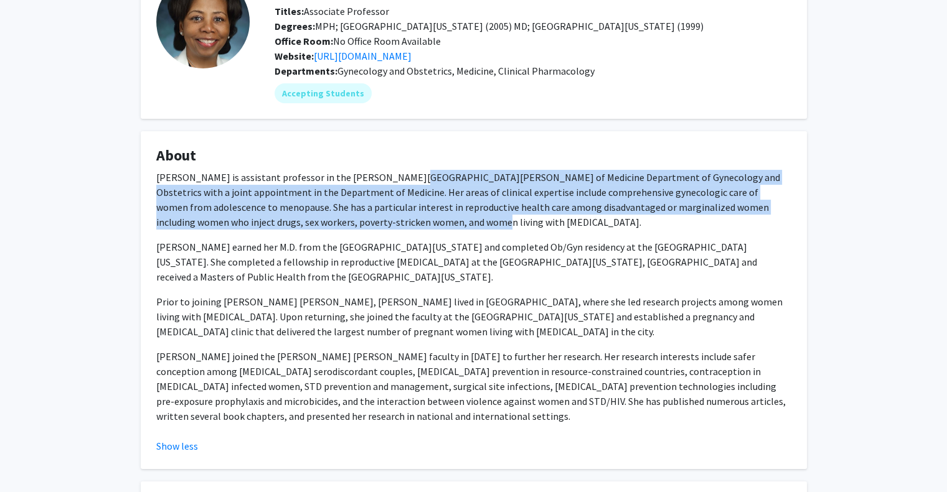
drag, startPoint x: 392, startPoint y: 179, endPoint x: 381, endPoint y: 220, distance: 42.6
click at [381, 220] on p "Dr. Jenell Coleman is assistant professor in the Johns Hopkins School of Medici…" at bounding box center [473, 200] width 635 height 60
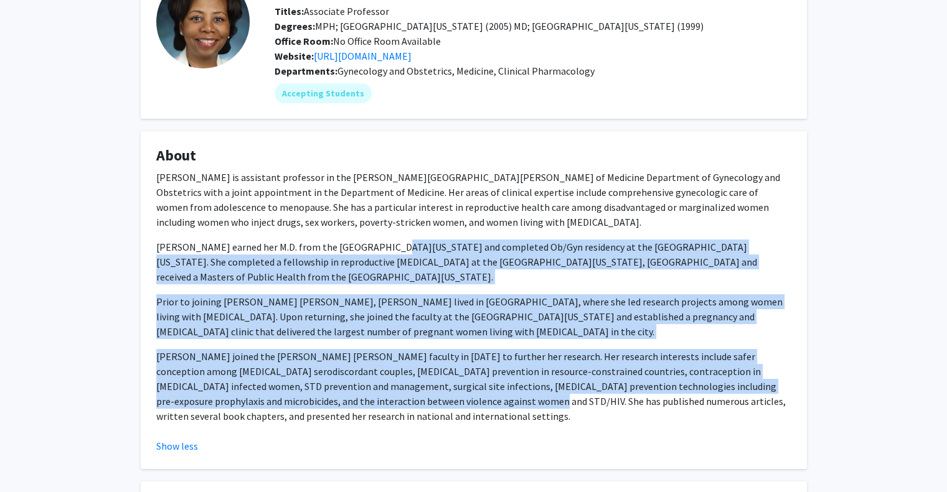
drag, startPoint x: 370, startPoint y: 242, endPoint x: 365, endPoint y: 408, distance: 166.3
click at [365, 408] on div "Dr. Jenell Coleman is assistant professor in the Johns Hopkins School of Medici…" at bounding box center [473, 302] width 635 height 264
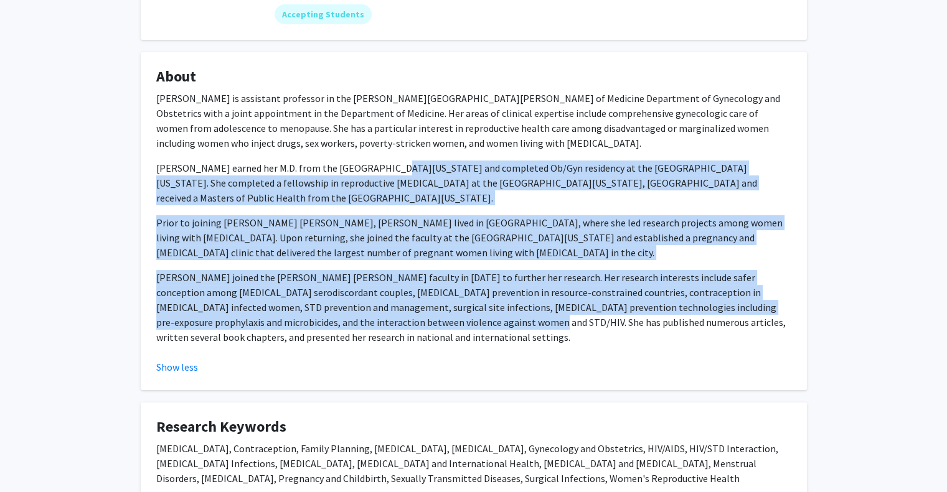
scroll to position [176, 0]
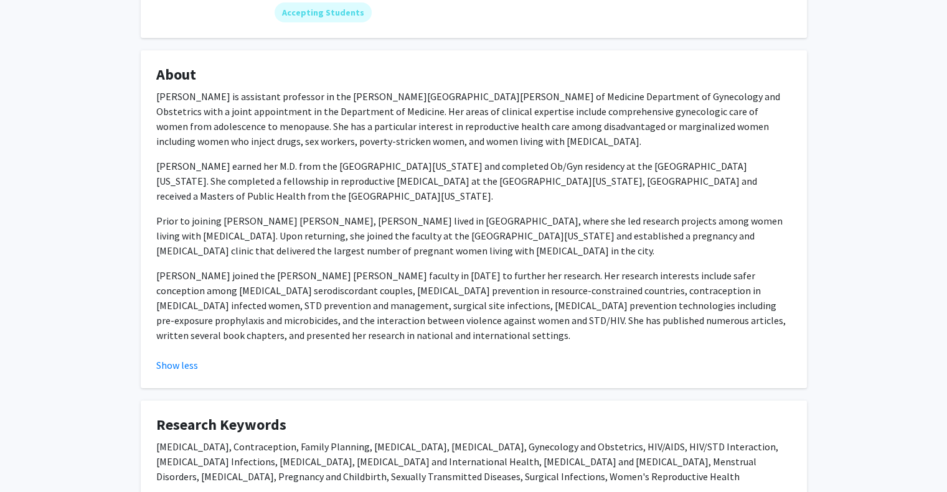
click at [393, 316] on p "Dr. Coleman joined the Johns Hopkins faculty in 2010 to further her research. H…" at bounding box center [473, 305] width 635 height 75
drag, startPoint x: 393, startPoint y: 316, endPoint x: 431, endPoint y: 318, distance: 38.1
click at [431, 318] on p "Dr. Coleman joined the Johns Hopkins faculty in 2010 to further her research. H…" at bounding box center [473, 305] width 635 height 75
